Goal: Information Seeking & Learning: Learn about a topic

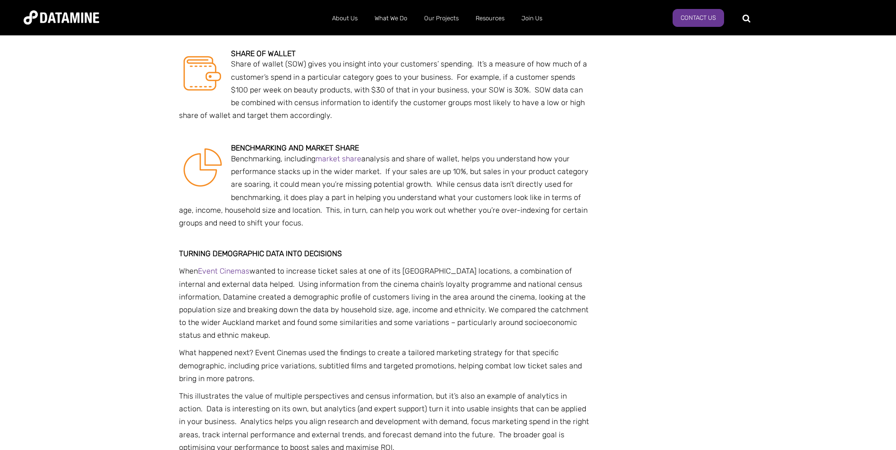
scroll to position [1227, 0]
drag, startPoint x: 296, startPoint y: 222, endPoint x: 414, endPoint y: 245, distance: 120.7
drag, startPoint x: 414, startPoint y: 245, endPoint x: 380, endPoint y: 257, distance: 36.4
click at [380, 267] on span "When Event Cinemas wanted to increase ticket sales at one of its [GEOGRAPHIC_DA…" at bounding box center [383, 303] width 409 height 73
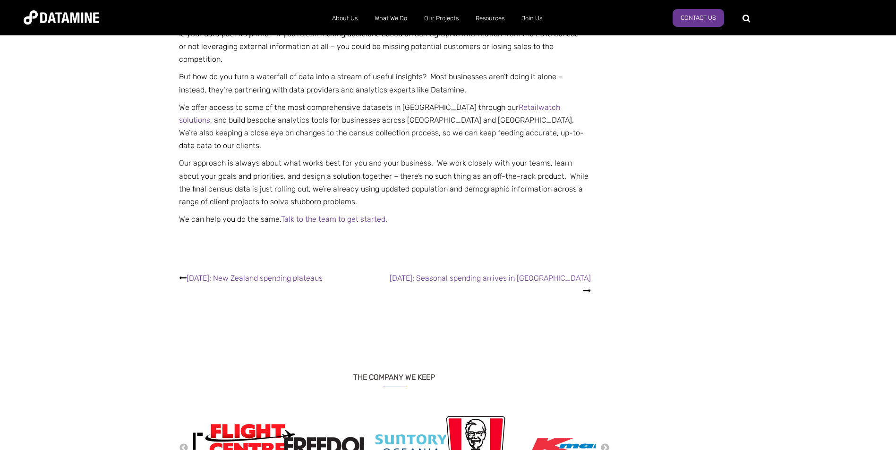
scroll to position [1841, 0]
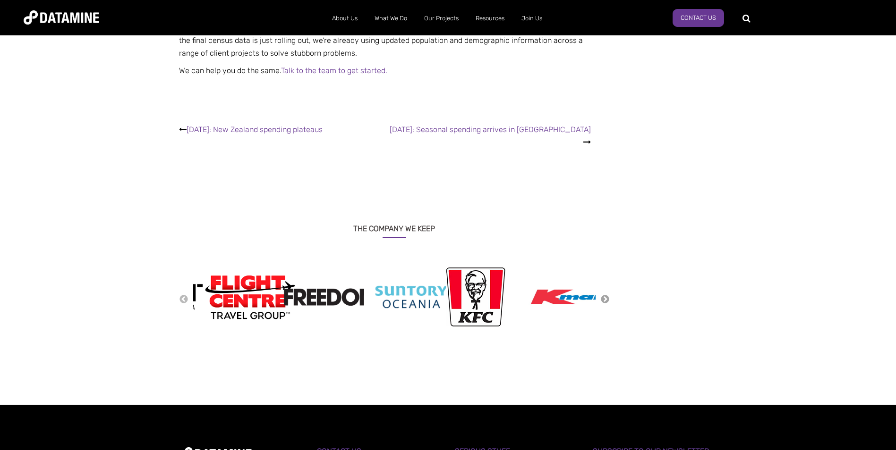
click at [602, 295] on button "Next" at bounding box center [604, 300] width 9 height 10
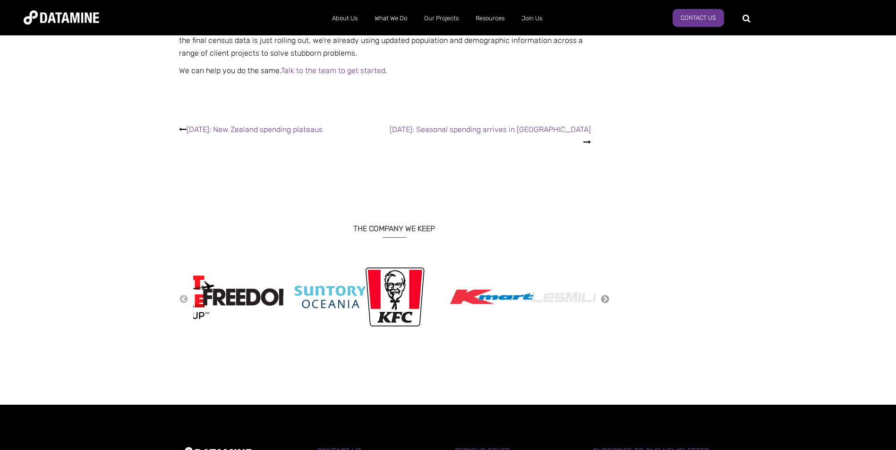
click at [601, 295] on button "Next" at bounding box center [604, 300] width 9 height 10
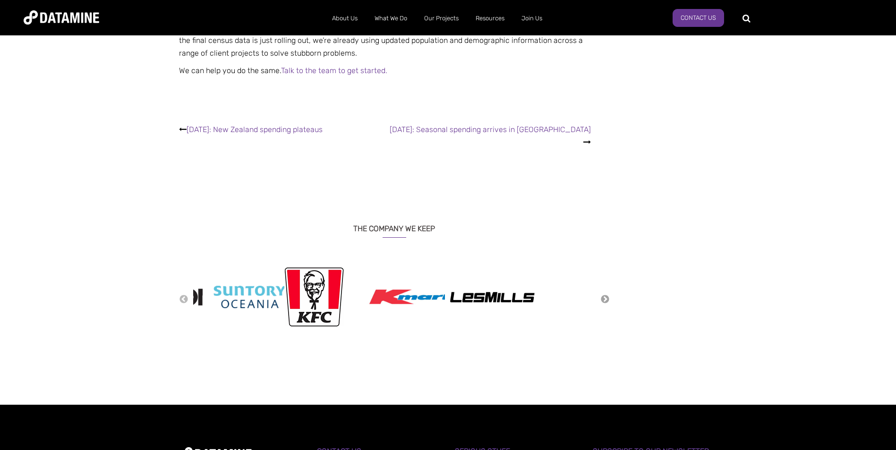
click at [601, 295] on button "Next" at bounding box center [604, 300] width 9 height 10
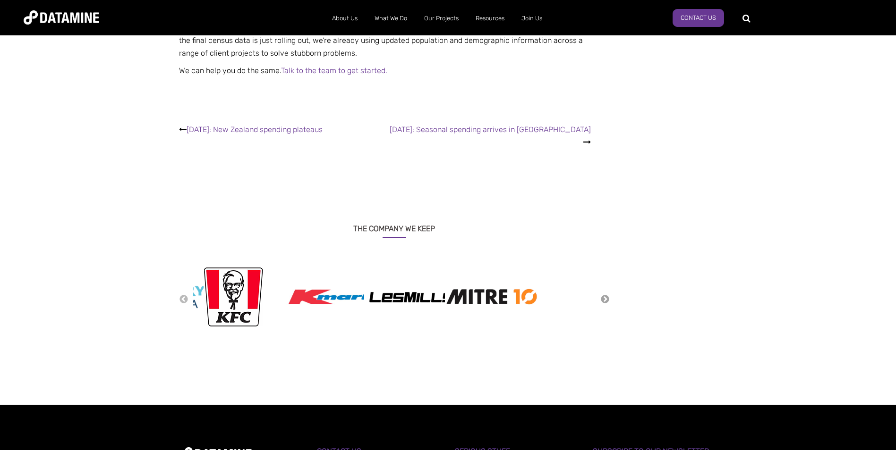
click at [601, 295] on button "Next" at bounding box center [604, 300] width 9 height 10
click at [600, 295] on button "Next" at bounding box center [604, 300] width 9 height 10
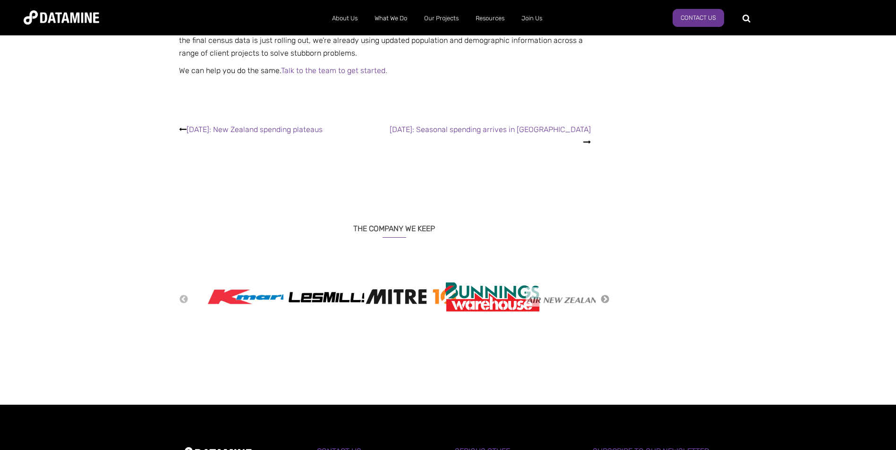
click at [601, 295] on button "Next" at bounding box center [604, 300] width 9 height 10
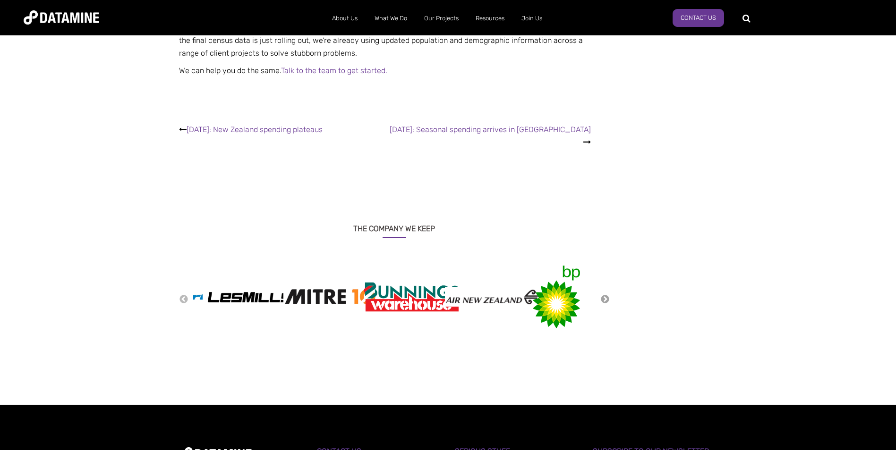
click at [601, 295] on button "Next" at bounding box center [604, 300] width 9 height 10
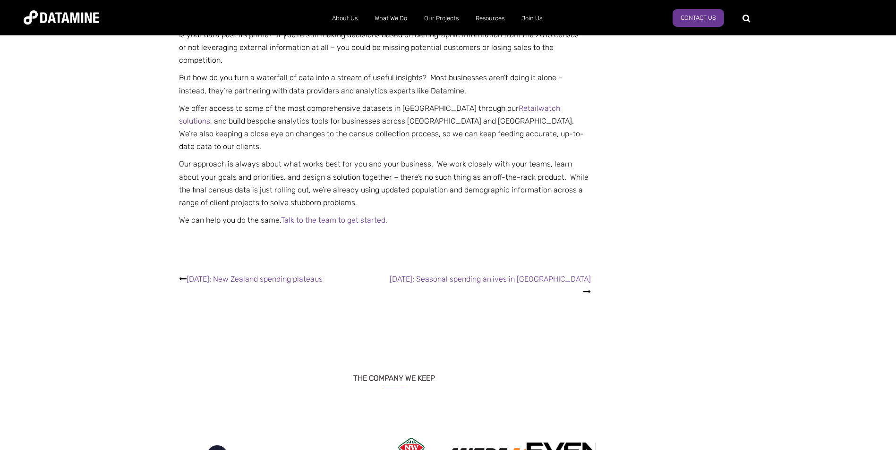
scroll to position [1605, 0]
